Goal: Navigation & Orientation: Go to known website

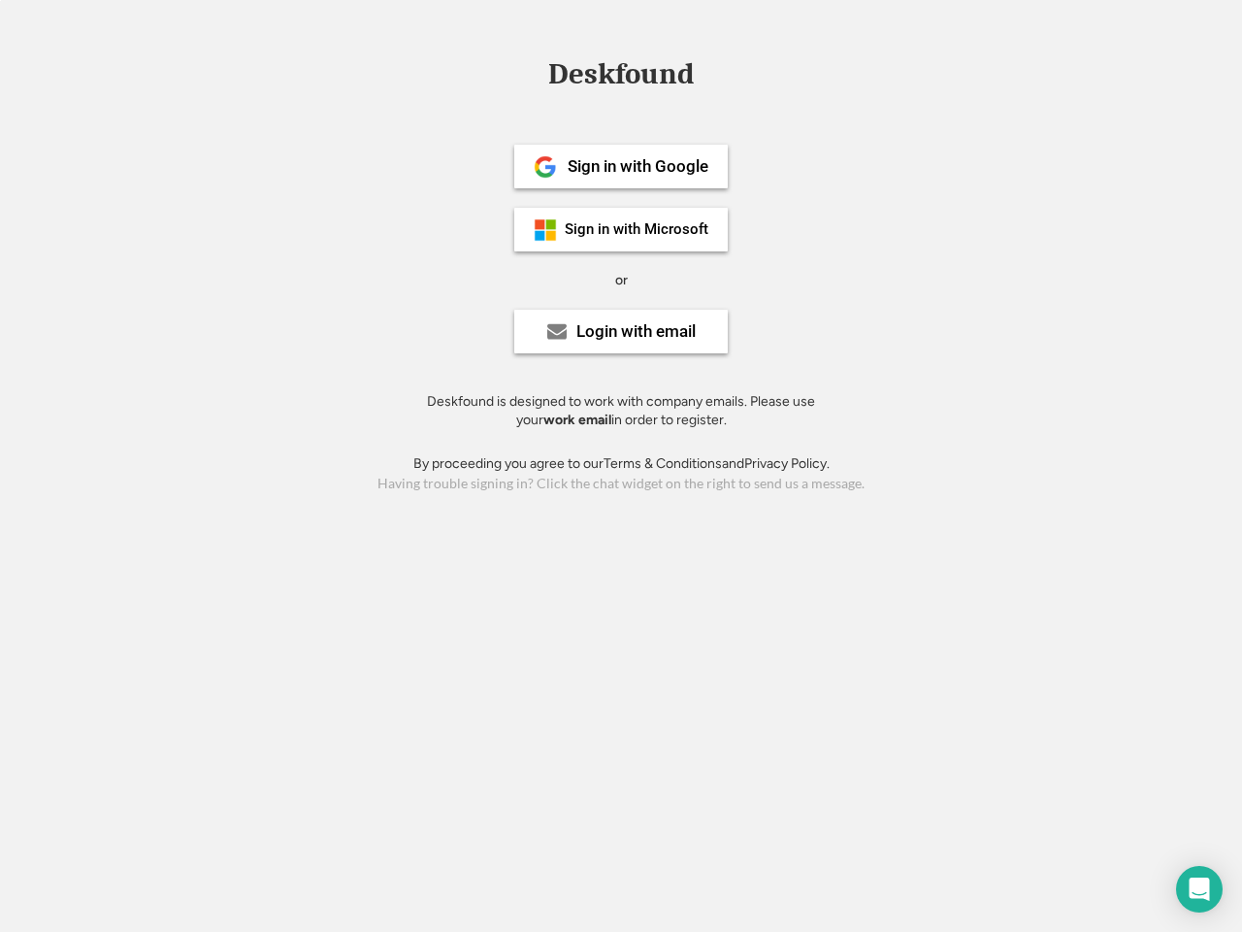
click at [621, 278] on div "or" at bounding box center [621, 280] width 13 height 19
click at [621, 78] on div "Deskfound" at bounding box center [621, 74] width 165 height 30
click at [531, 73] on div "Deskfound" at bounding box center [621, 77] width 1242 height 37
click at [621, 78] on div "Deskfound" at bounding box center [621, 74] width 165 height 30
click at [621, 280] on div "or" at bounding box center [621, 280] width 13 height 19
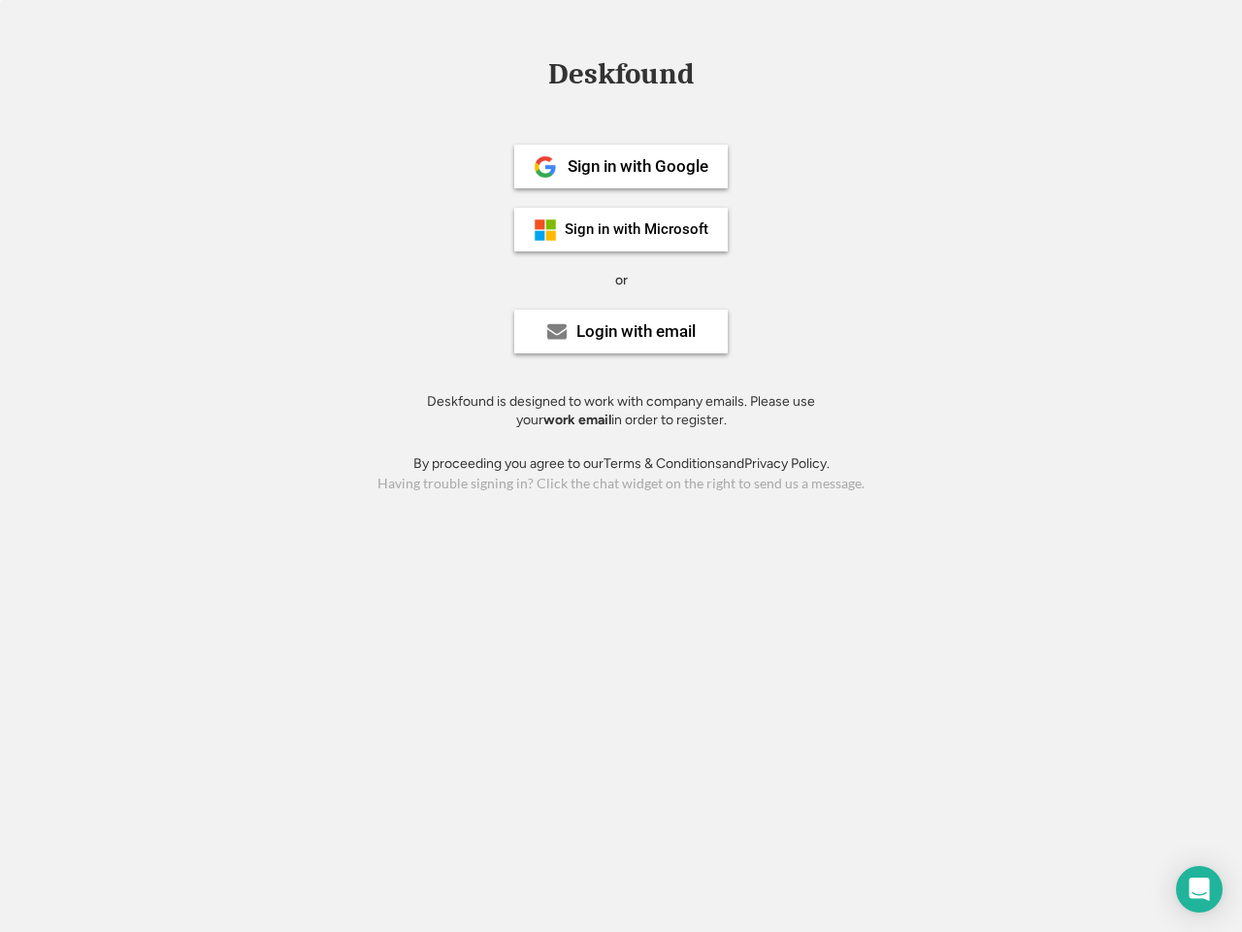
click at [621, 166] on div "Sign in with Google" at bounding box center [638, 166] width 141 height 17
click at [638, 166] on div "Sign in with Google" at bounding box center [638, 166] width 141 height 17
click at [546, 167] on img at bounding box center [545, 166] width 23 height 23
click at [621, 229] on div "Sign in with Microsoft" at bounding box center [637, 229] width 144 height 15
click at [638, 229] on div "Sign in with Microsoft" at bounding box center [637, 229] width 144 height 15
